Goal: Check status: Check status

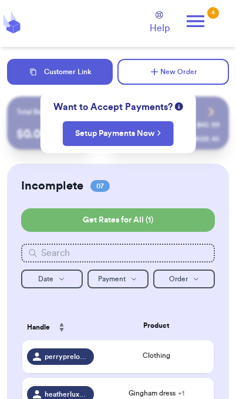
click at [199, 31] on icon at bounding box center [196, 21] width 24 height 24
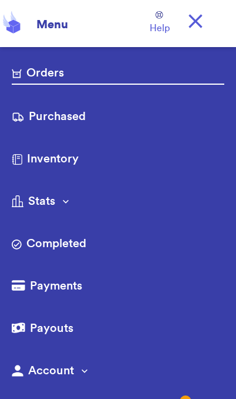
click at [75, 121] on link "Purchased" at bounding box center [118, 117] width 213 height 19
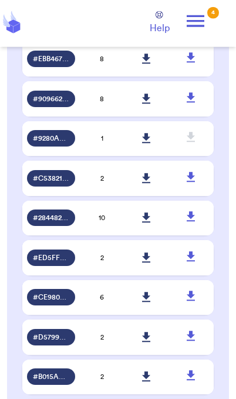
scroll to position [237, 0]
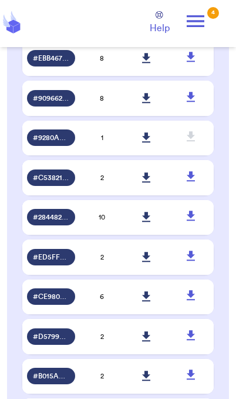
click at [89, 231] on td "10" at bounding box center [102, 217] width 45 height 35
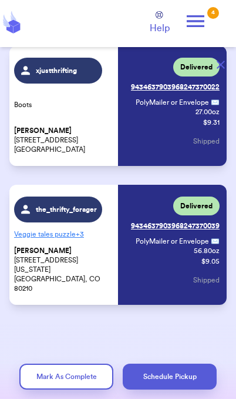
scroll to position [1190, 0]
click at [198, 24] on icon at bounding box center [196, 21] width 24 height 24
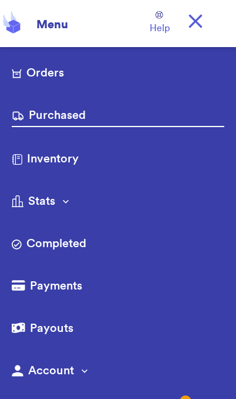
click at [76, 123] on link "Purchased" at bounding box center [118, 117] width 213 height 20
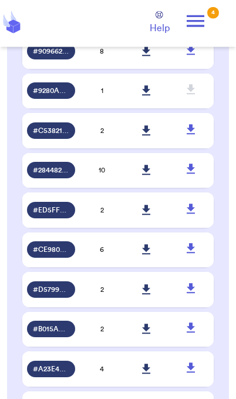
scroll to position [285, 0]
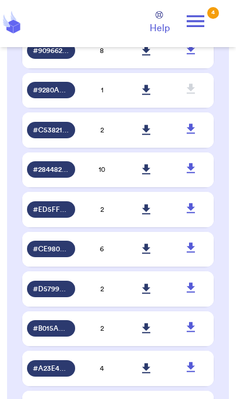
click at [145, 135] on icon at bounding box center [146, 130] width 9 height 11
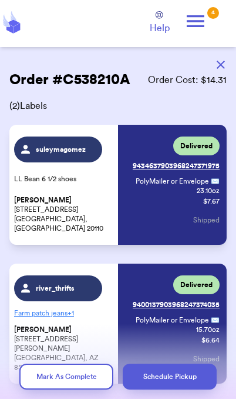
click at [220, 64] on icon "button" at bounding box center [221, 65] width 8 height 8
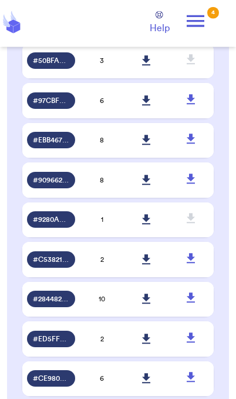
scroll to position [156, 0]
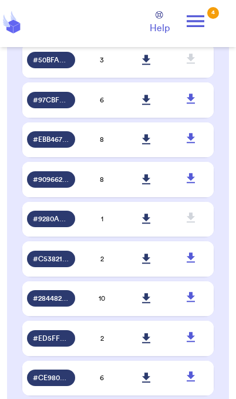
click at [61, 224] on span "# 9280A6BE" at bounding box center [51, 218] width 36 height 9
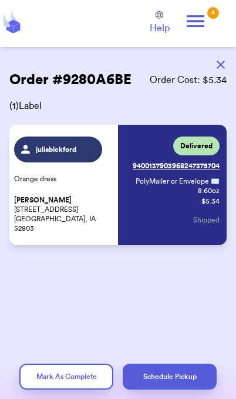
scroll to position [0, 0]
click at [226, 62] on button "button" at bounding box center [221, 65] width 26 height 26
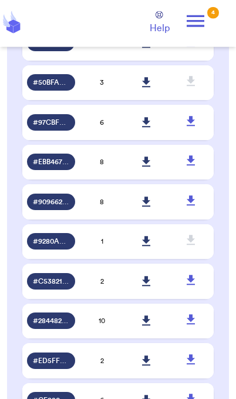
scroll to position [134, 0]
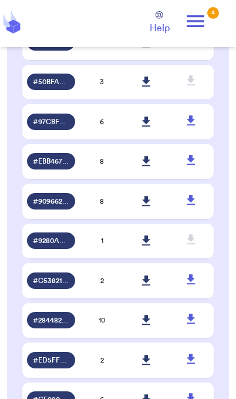
click at [58, 209] on div "# 90966205" at bounding box center [51, 201] width 48 height 16
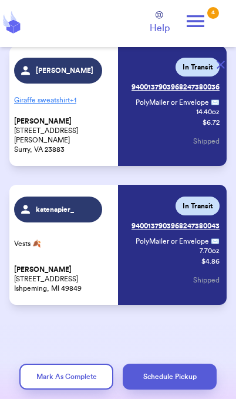
scroll to position [912, 0]
click at [222, 69] on button "button" at bounding box center [221, 65] width 26 height 26
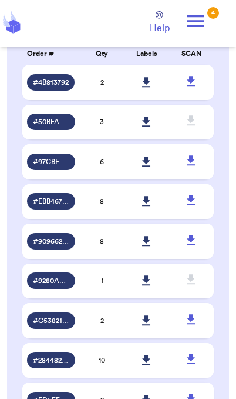
scroll to position [94, 0]
click at [53, 206] on span "# EBB4672D" at bounding box center [51, 200] width 36 height 9
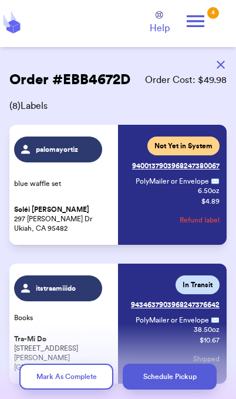
scroll to position [0, 0]
click at [218, 62] on icon "button" at bounding box center [221, 65] width 8 height 8
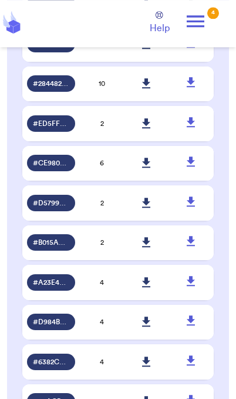
scroll to position [361, 0]
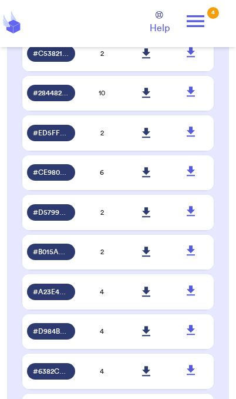
click at [51, 138] on span "# ED5FF900" at bounding box center [51, 132] width 36 height 9
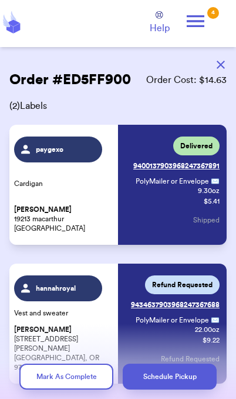
click at [221, 66] on icon "button" at bounding box center [221, 65] width 8 height 8
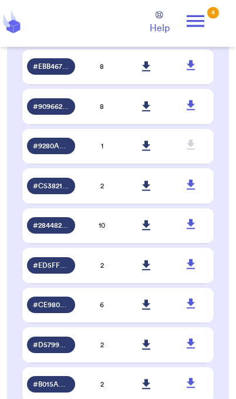
scroll to position [229, 0]
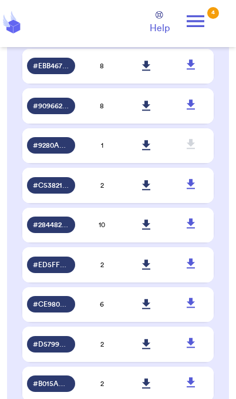
click at [56, 309] on span "# CE980491" at bounding box center [51, 303] width 36 height 9
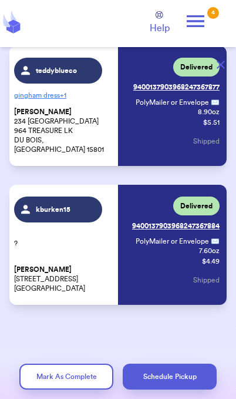
scroll to position [634, 0]
click at [224, 67] on icon "button" at bounding box center [221, 65] width 8 height 8
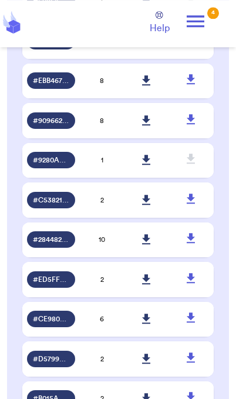
scroll to position [215, 0]
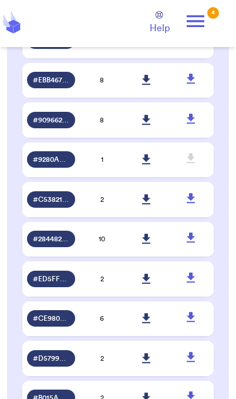
click at [48, 363] on span "# D5799ADA" at bounding box center [51, 358] width 36 height 9
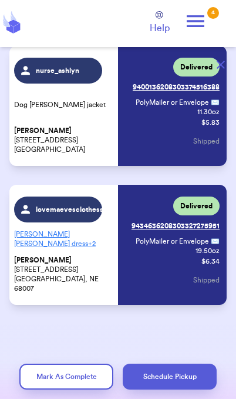
scroll to position [31, 0]
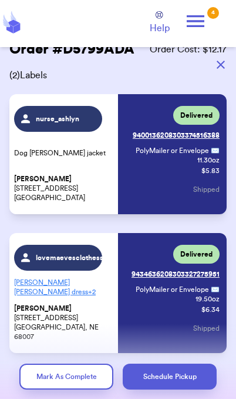
click at [221, 65] on icon "button" at bounding box center [221, 65] width 8 height 8
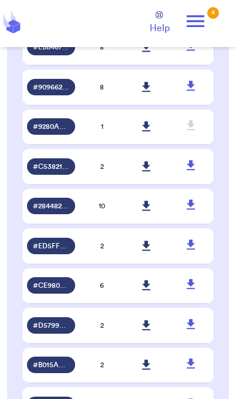
scroll to position [269, 0]
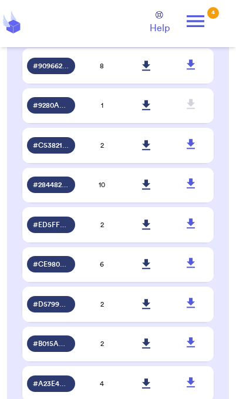
click at [50, 272] on div "# CE980491" at bounding box center [51, 264] width 48 height 16
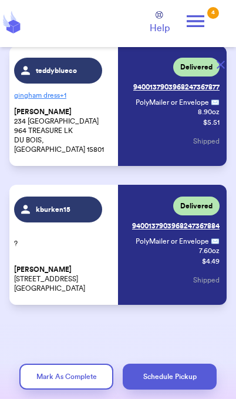
scroll to position [634, 0]
click at [229, 68] on button "button" at bounding box center [221, 65] width 26 height 26
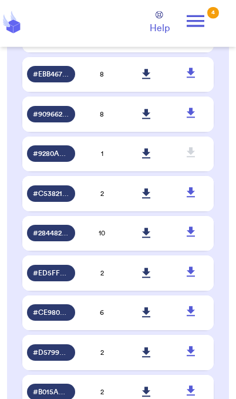
scroll to position [0, 0]
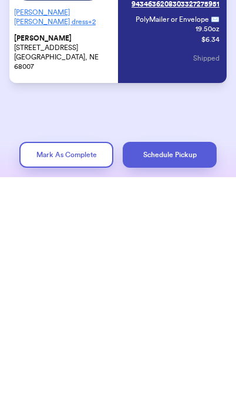
scroll to position [31, 0]
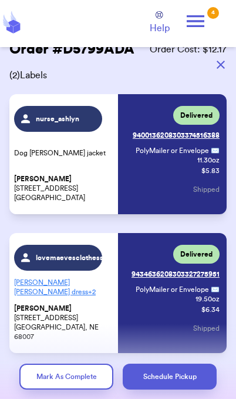
click at [218, 75] on button "button" at bounding box center [221, 65] width 26 height 26
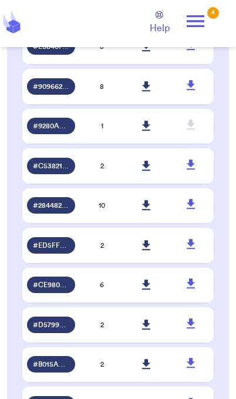
scroll to position [260, 0]
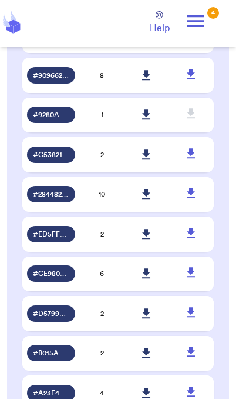
click at [48, 358] on span "# B015A6FD" at bounding box center [51, 352] width 36 height 9
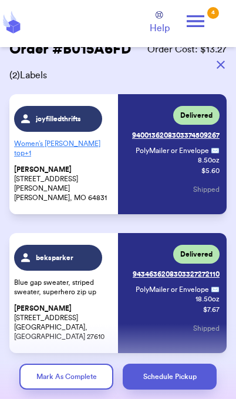
click at [221, 74] on button "button" at bounding box center [221, 65] width 26 height 26
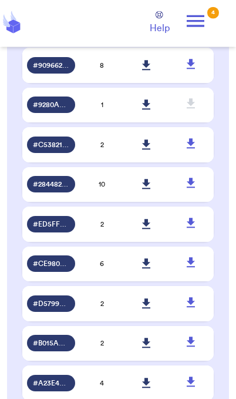
scroll to position [271, 0]
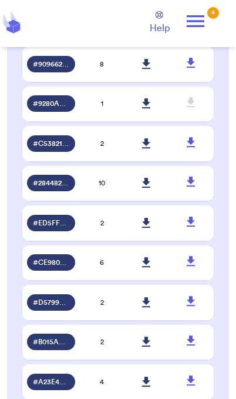
click at [48, 346] on span "# B015A6FD" at bounding box center [51, 341] width 36 height 9
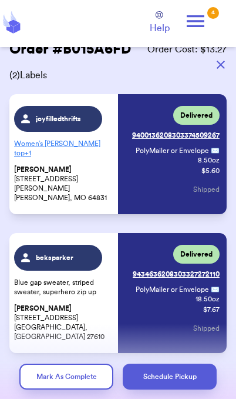
scroll to position [0, 0]
click at [221, 68] on icon "button" at bounding box center [221, 65] width 8 height 8
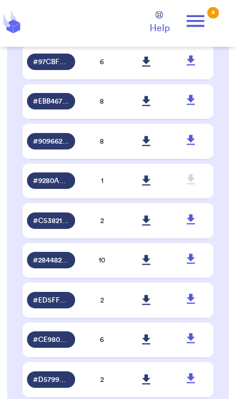
scroll to position [195, 0]
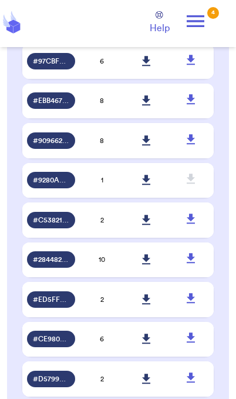
click at [49, 384] on span "# D5799ADA" at bounding box center [51, 378] width 36 height 9
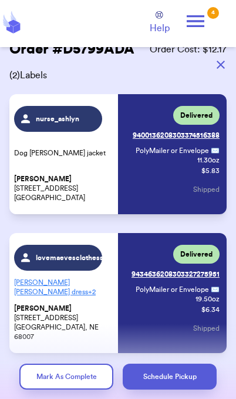
scroll to position [0, 0]
click at [221, 69] on button "button" at bounding box center [221, 65] width 26 height 26
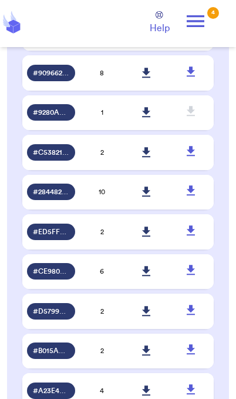
scroll to position [265, 0]
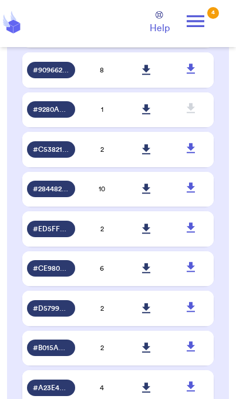
click at [51, 352] on span "# B015A6FD" at bounding box center [51, 347] width 36 height 9
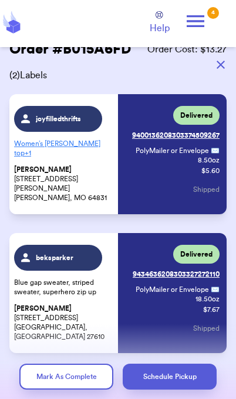
click at [224, 69] on button "button" at bounding box center [221, 65] width 26 height 26
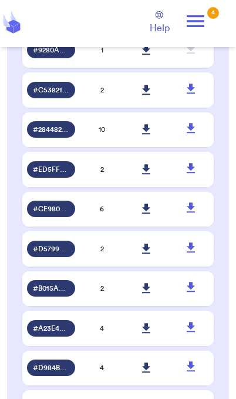
scroll to position [338, 0]
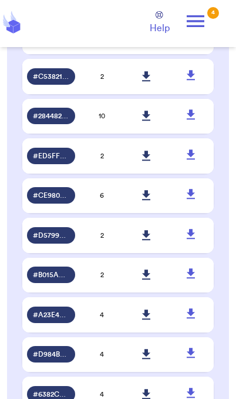
click at [43, 319] on span "# A23E4F99" at bounding box center [51, 314] width 36 height 9
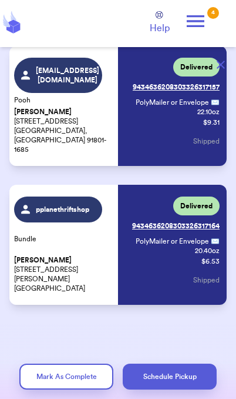
scroll to position [356, 0]
click at [188, 225] on link "Tracking: 9434636208303326317164" at bounding box center [176, 225] width 88 height 19
